Goal: Check status: Check status

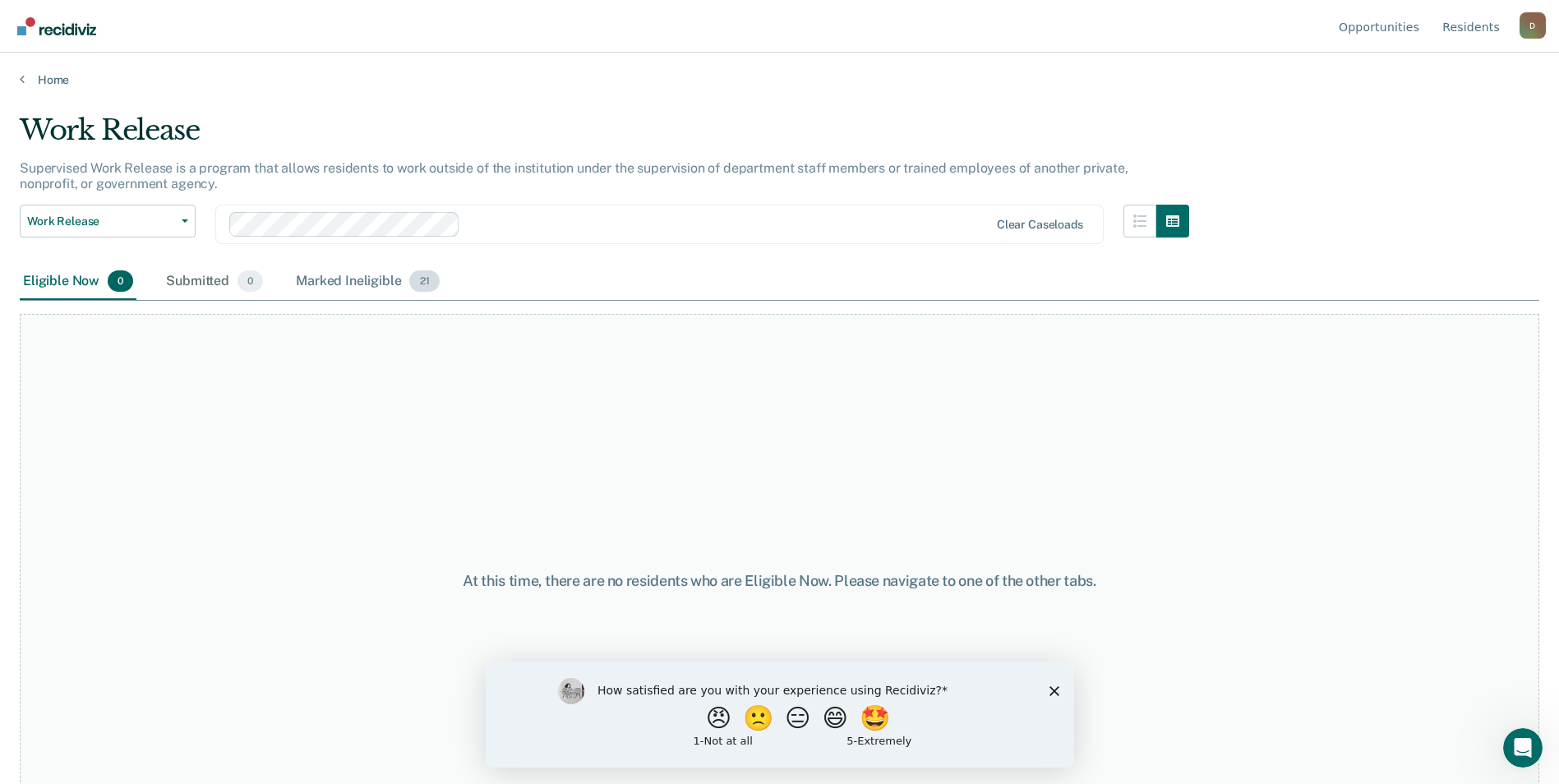
click at [325, 286] on div "Marked Ineligible 21" at bounding box center [367, 282] width 149 height 37
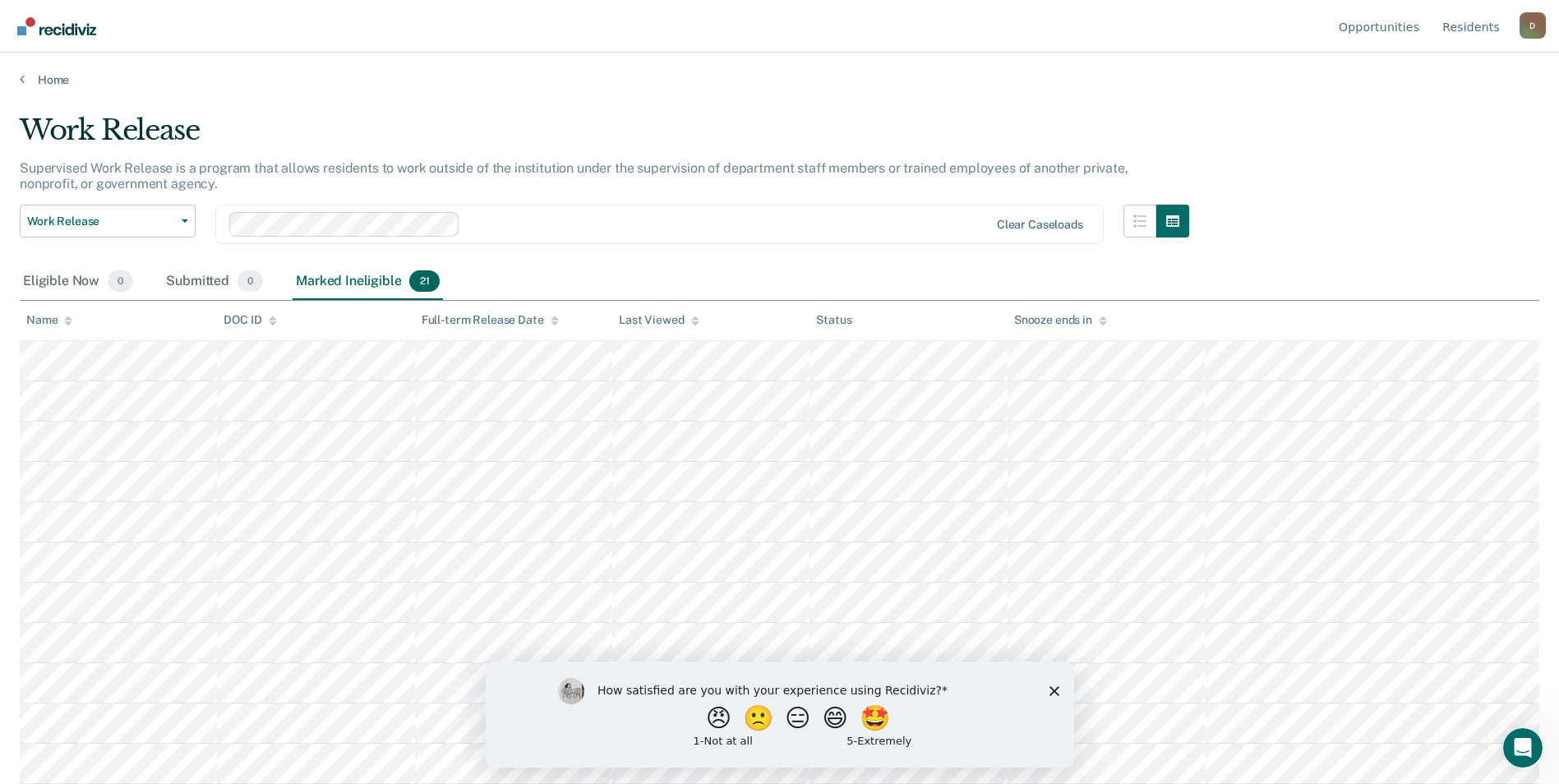
click at [1049, 691] on icon "Close survey" at bounding box center [1054, 691] width 10 height 10
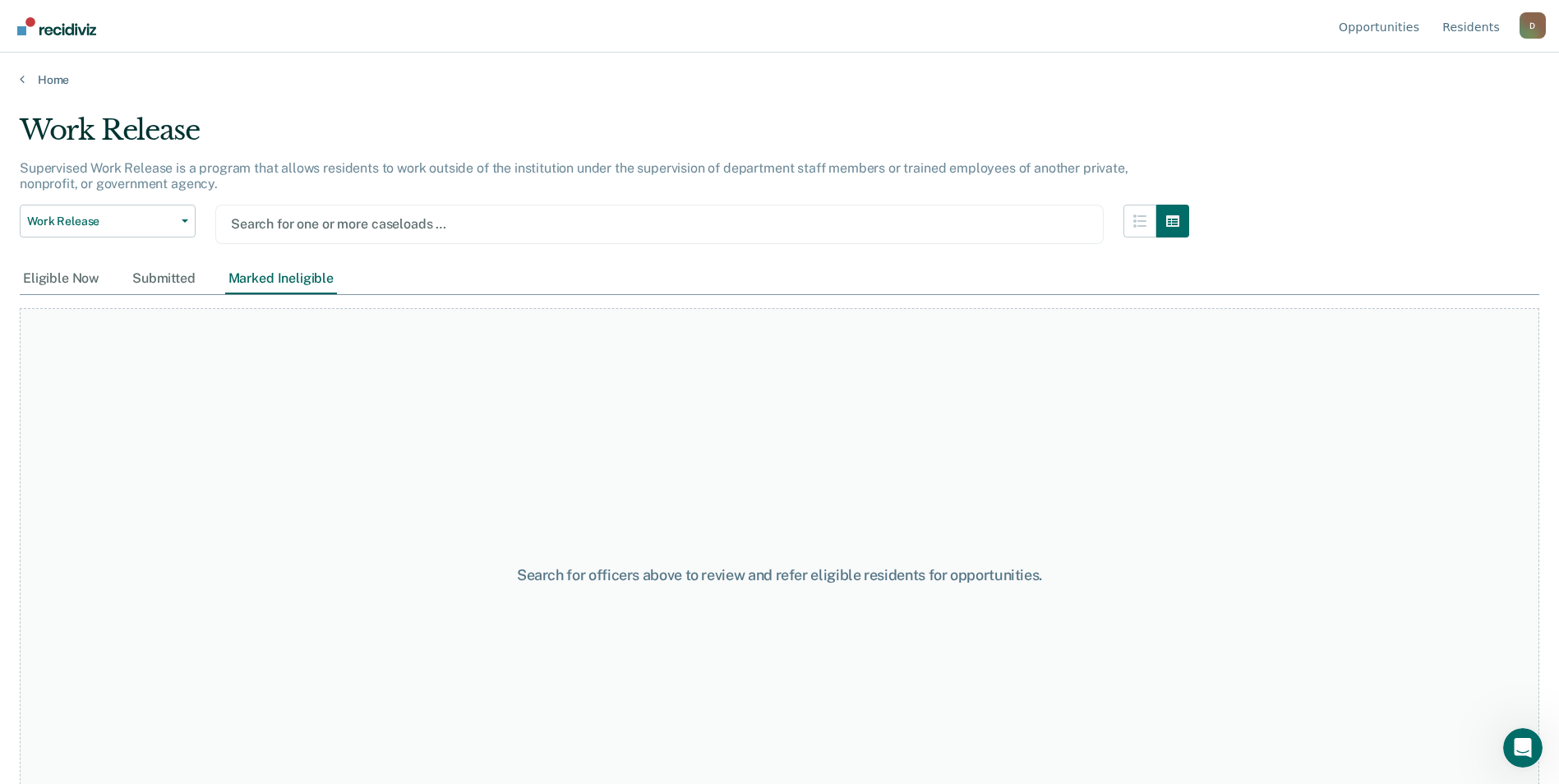
click at [476, 224] on div at bounding box center [660, 224] width 858 height 19
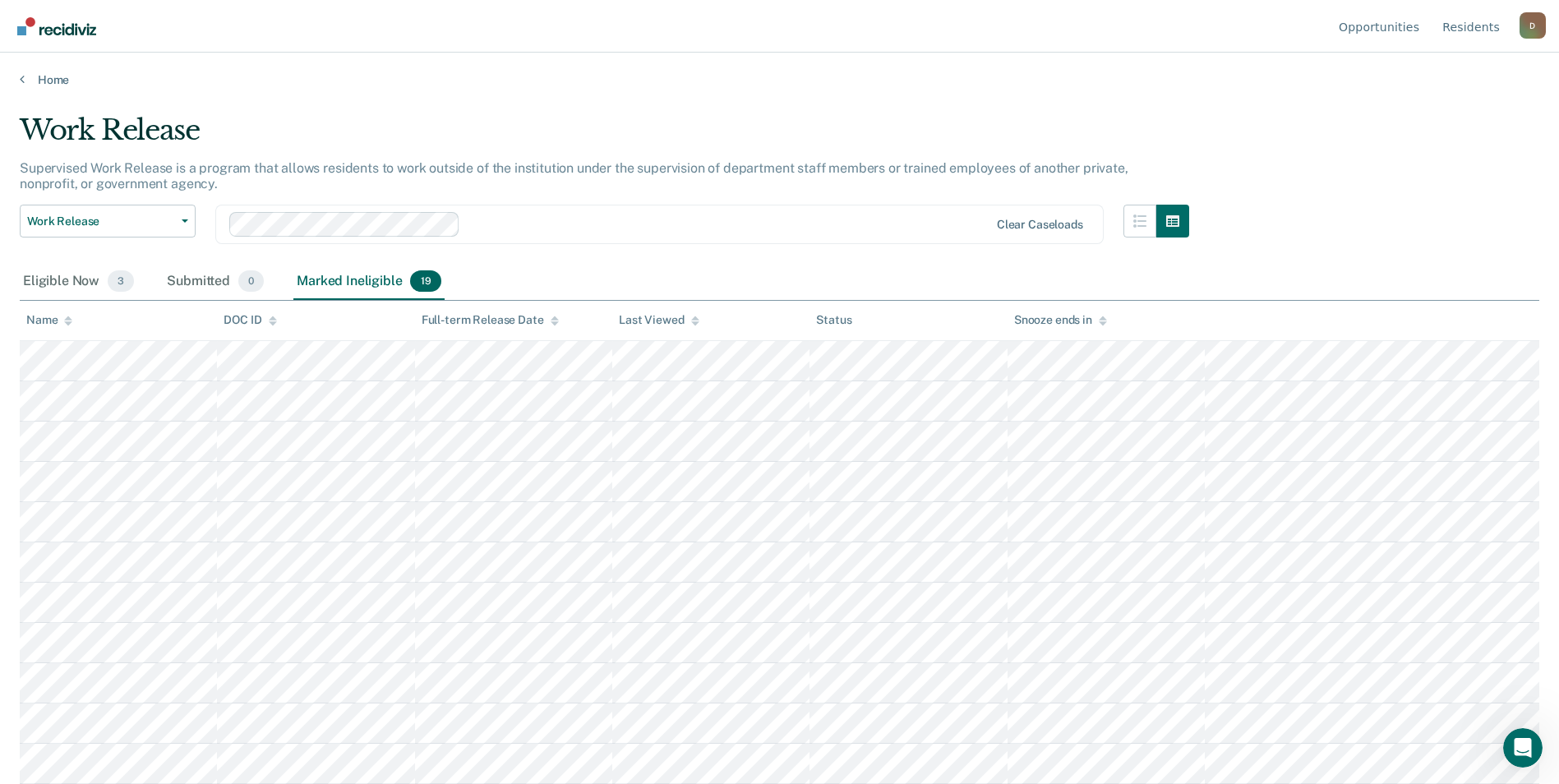
click at [382, 288] on div "Marked Ineligible 19" at bounding box center [369, 282] width 150 height 37
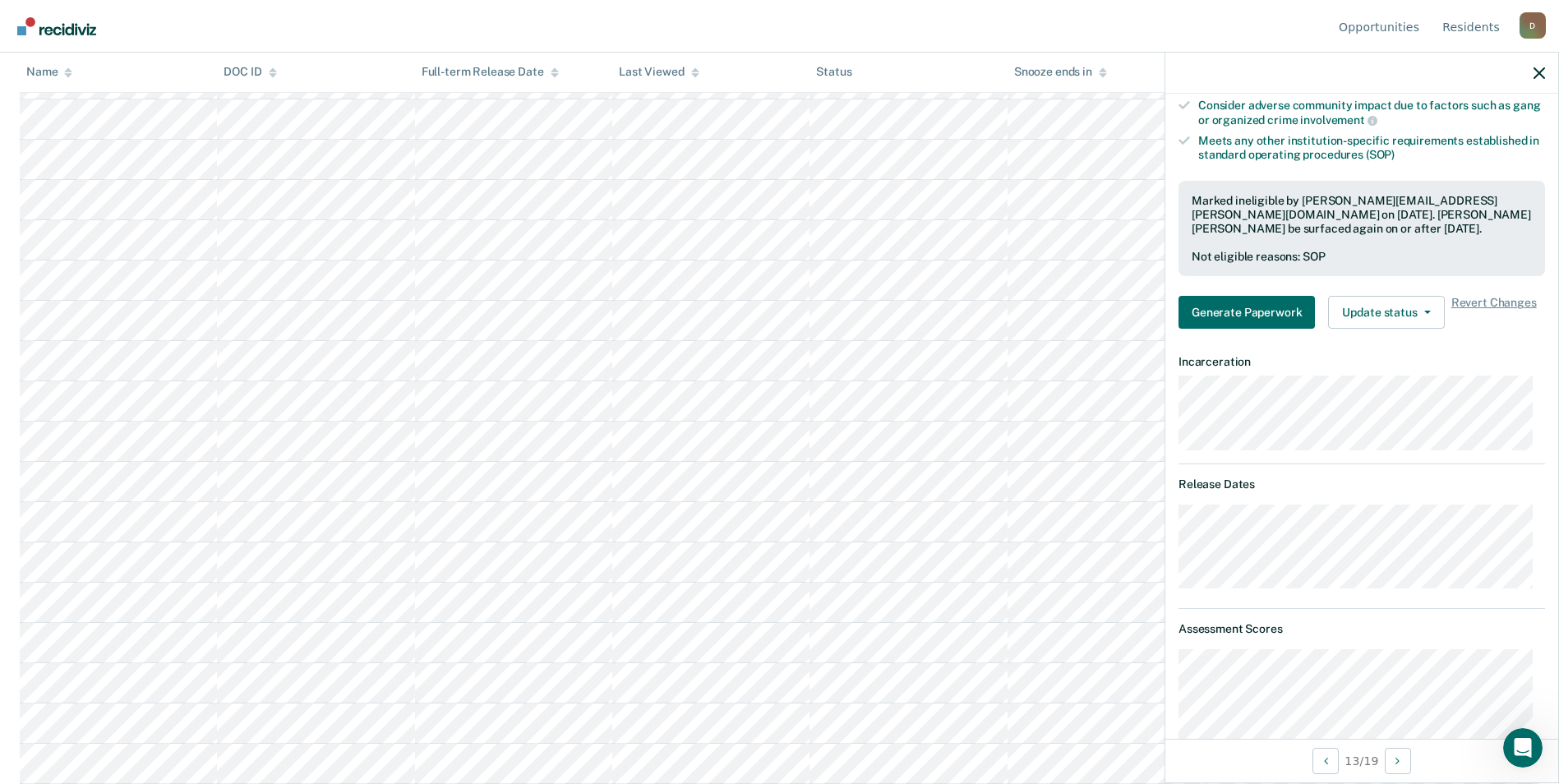
scroll to position [132, 0]
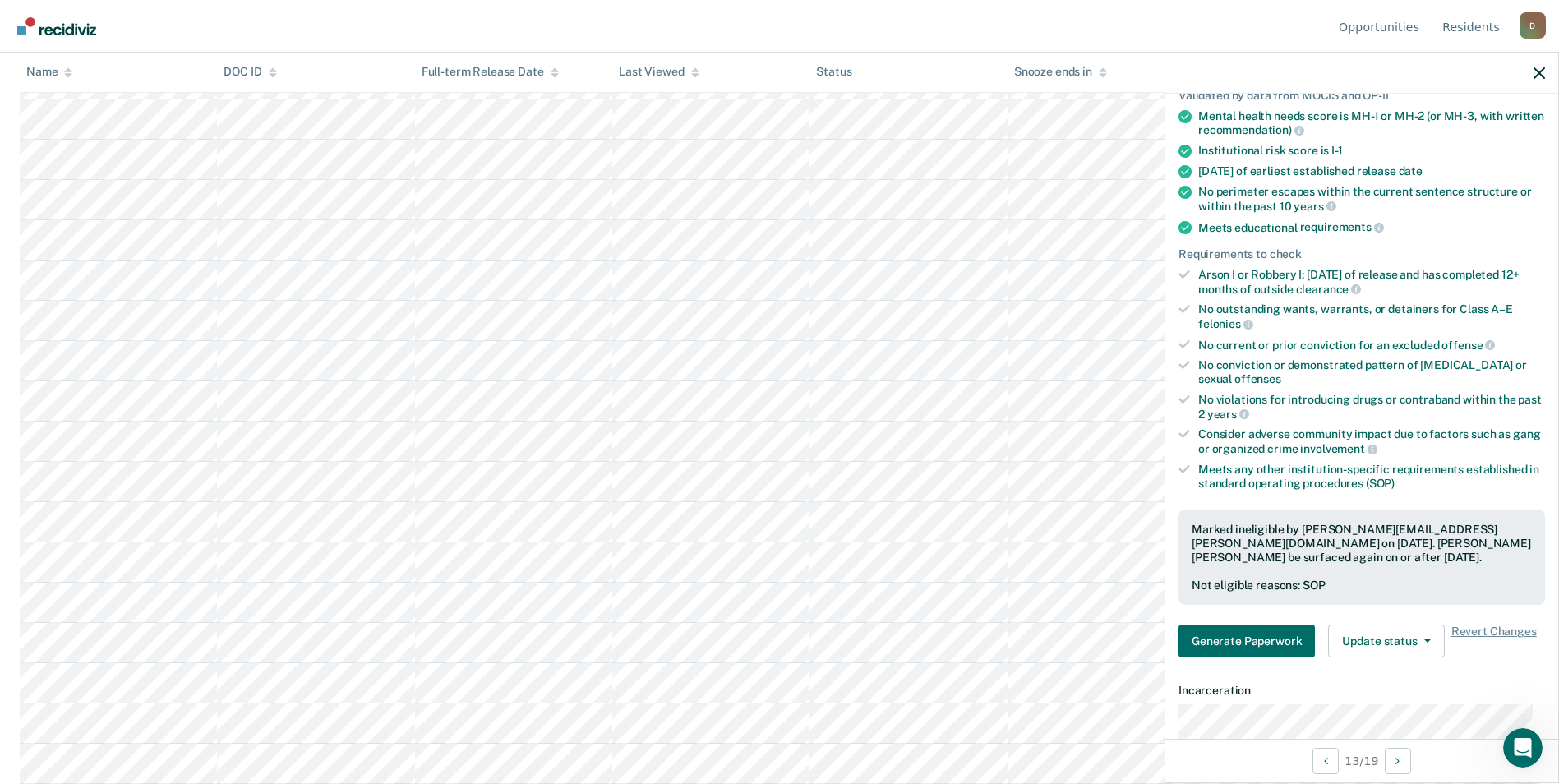
click at [1547, 76] on div at bounding box center [1362, 73] width 393 height 41
click at [1537, 72] on icon "button" at bounding box center [1540, 73] width 12 height 12
